Goal: Task Accomplishment & Management: Complete application form

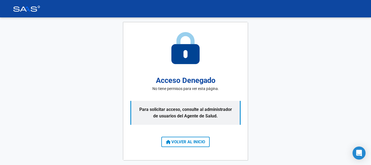
click at [180, 143] on span "VOLVER AL INICIO" at bounding box center [185, 141] width 39 height 5
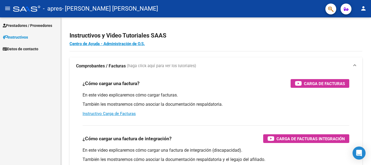
click at [21, 26] on span "Prestadores / Proveedores" at bounding box center [27, 26] width 49 height 6
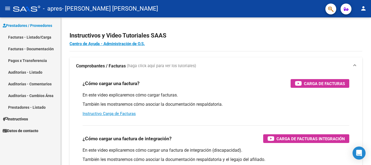
click at [28, 33] on link "Facturas - Listado/Carga" at bounding box center [30, 37] width 61 height 12
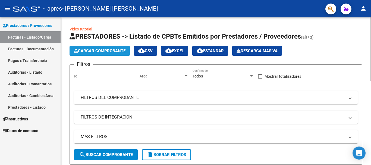
click at [95, 50] on span "Cargar Comprobante" at bounding box center [100, 50] width 52 height 5
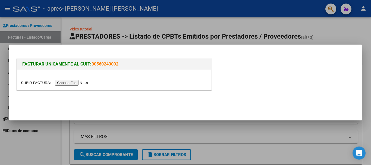
click at [84, 80] on input "file" at bounding box center [55, 83] width 69 height 6
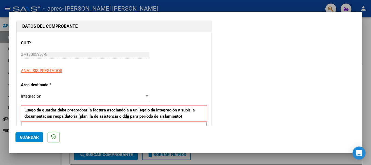
scroll to position [82, 0]
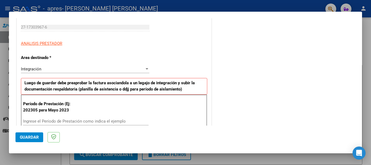
click at [117, 121] on input "Ingrese el Período de Prestación como indica el ejemplo" at bounding box center [86, 121] width 126 height 5
type input "202506"
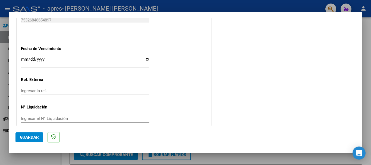
scroll to position [361, 0]
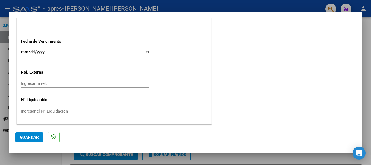
click at [30, 137] on span "Guardar" at bounding box center [29, 137] width 19 height 5
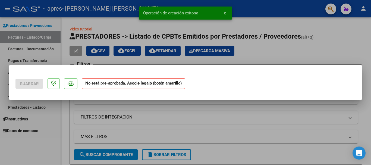
scroll to position [0, 0]
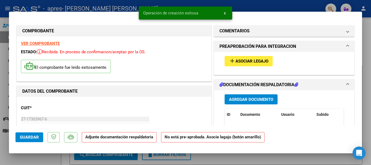
click at [32, 138] on span "Guardar" at bounding box center [29, 137] width 19 height 5
click at [0, 126] on div at bounding box center [185, 82] width 371 height 165
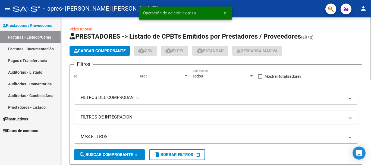
click at [82, 49] on span "Cargar Comprobante" at bounding box center [100, 50] width 52 height 5
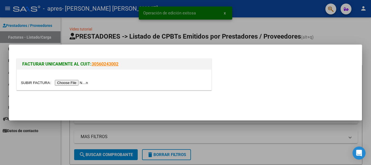
click at [76, 80] on input "file" at bounding box center [55, 83] width 69 height 6
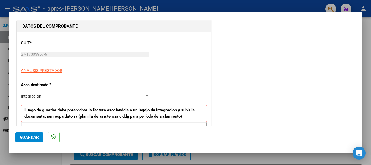
scroll to position [82, 0]
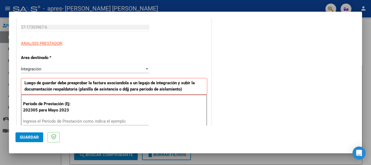
click at [85, 68] on div "Integración" at bounding box center [83, 69] width 124 height 5
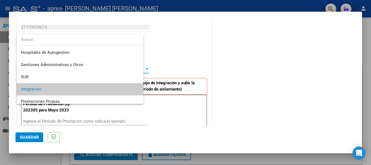
scroll to position [20, 0]
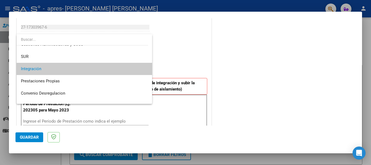
click at [85, 68] on span "Integración" at bounding box center [84, 69] width 127 height 12
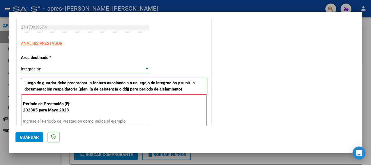
click at [76, 123] on input "Ingrese el Período de Prestación como indica el ejemplo" at bounding box center [86, 121] width 126 height 5
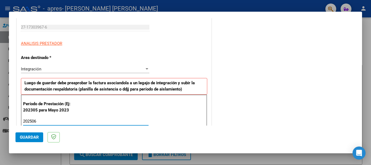
type input "202506"
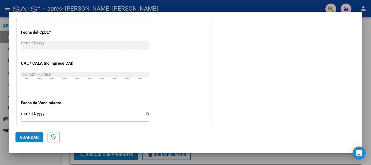
scroll to position [326, 0]
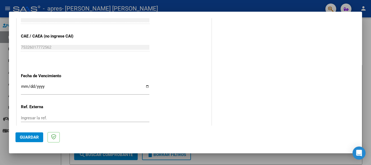
click at [54, 90] on input "Ingresar la fecha" at bounding box center [85, 88] width 129 height 9
click at [146, 84] on input "Ingresar la fecha" at bounding box center [85, 88] width 129 height 9
click at [145, 87] on input "Ingresar la fecha" at bounding box center [85, 88] width 129 height 9
type input "[DATE]"
click at [40, 136] on button "Guardar" at bounding box center [29, 137] width 28 height 10
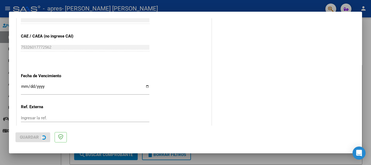
scroll to position [0, 0]
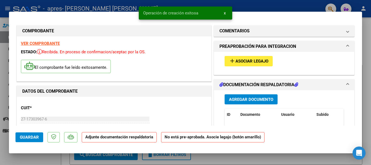
click at [240, 60] on span "Asociar Legajo" at bounding box center [252, 61] width 33 height 5
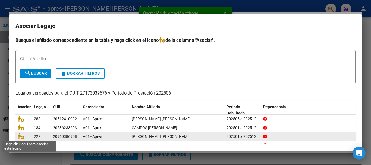
drag, startPoint x: 21, startPoint y: 136, endPoint x: 27, endPoint y: 134, distance: 6.3
click at [20, 136] on icon at bounding box center [21, 136] width 7 height 6
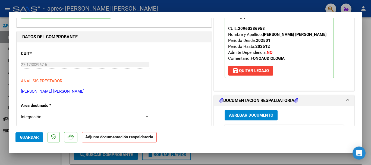
scroll to position [82, 0]
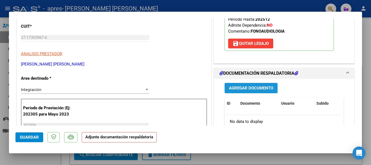
click at [252, 91] on button "Agregar Documento" at bounding box center [251, 88] width 53 height 10
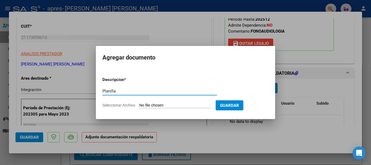
type input "Planilla"
click at [193, 105] on input "Seleccionar Archivo" at bounding box center [175, 105] width 72 height 5
type input "C:\fakepath\Planilla [PERSON_NAME].pdf"
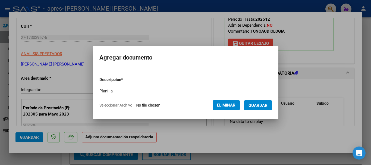
click at [261, 110] on button "Guardar" at bounding box center [258, 105] width 28 height 10
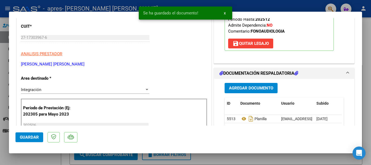
click at [370, 45] on div at bounding box center [185, 82] width 371 height 165
type input "$ 0,00"
